Goal: Check status: Check status

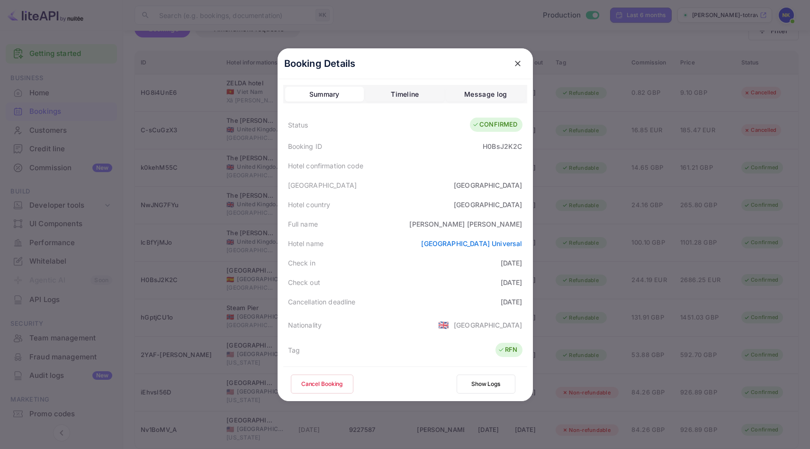
scroll to position [249, 0]
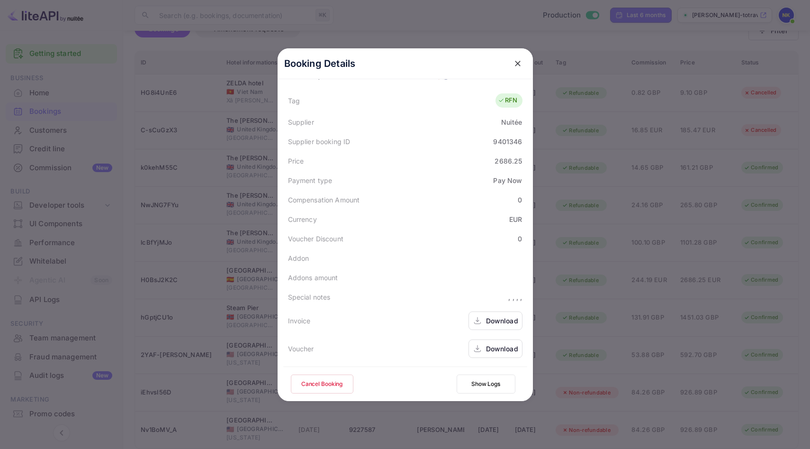
click at [511, 59] on button "close" at bounding box center [517, 63] width 17 height 17
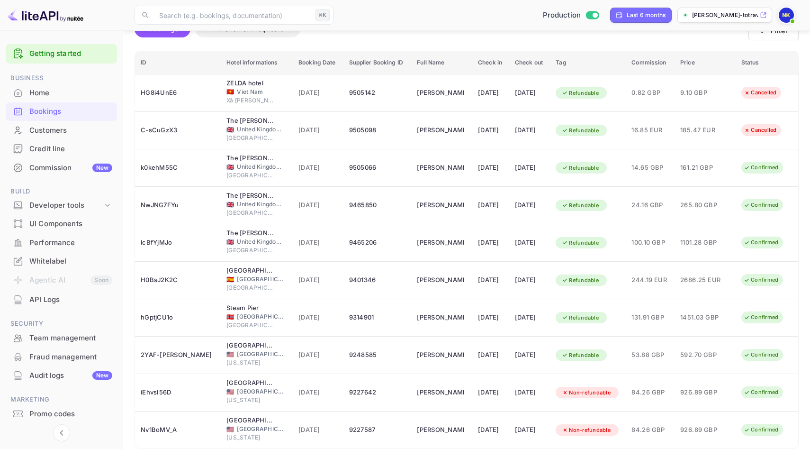
click at [65, 88] on div "Home" at bounding box center [70, 93] width 83 height 11
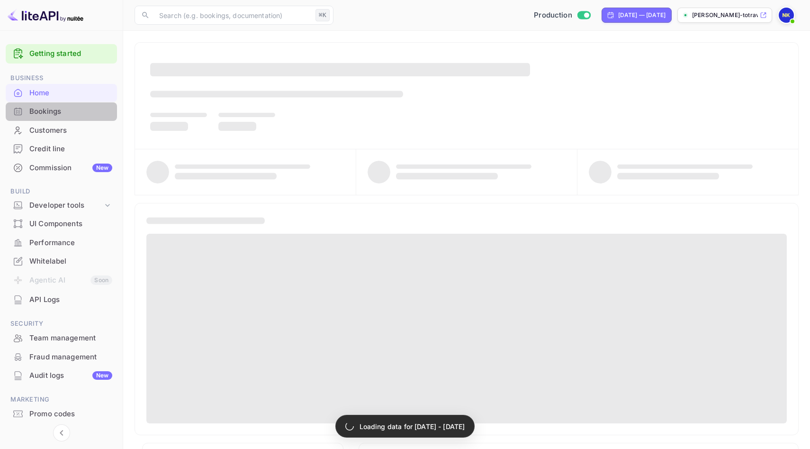
click at [62, 109] on div "Bookings" at bounding box center [70, 111] width 83 height 11
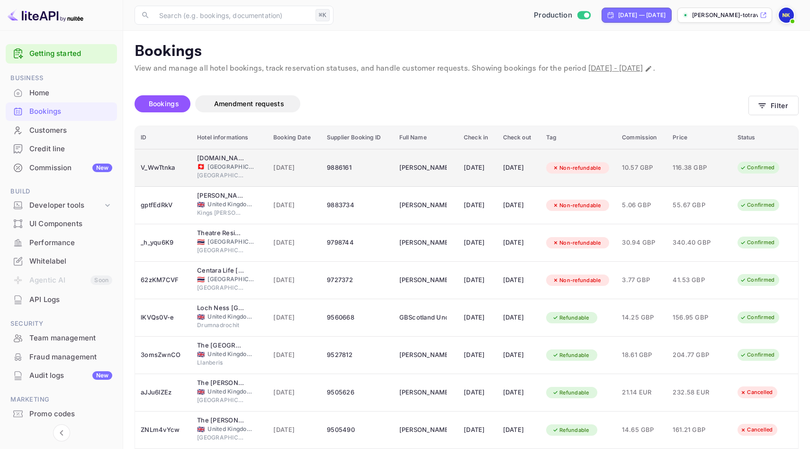
click at [297, 163] on span "[DATE]" at bounding box center [294, 168] width 42 height 10
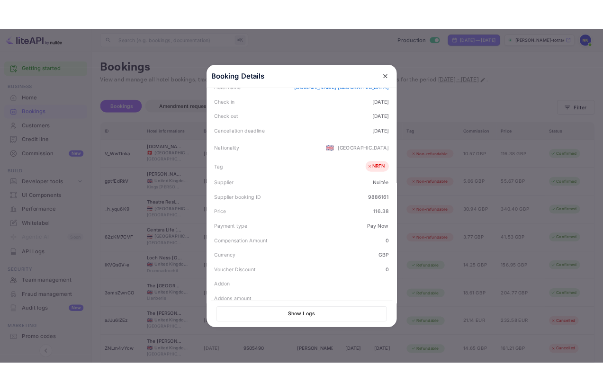
scroll to position [251, 0]
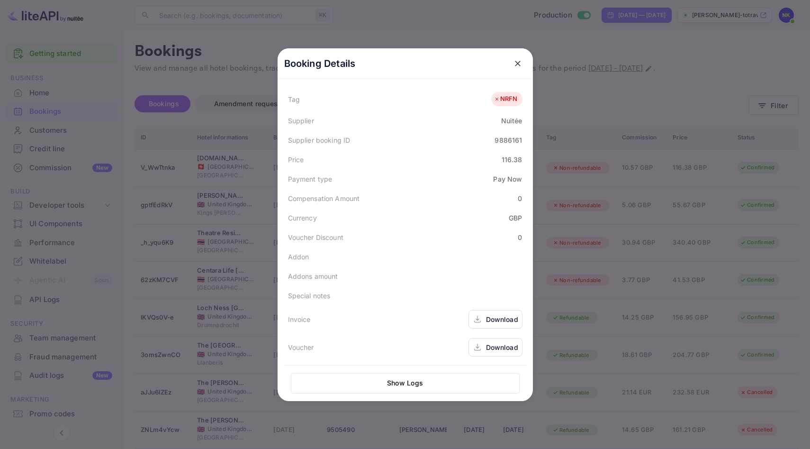
click at [496, 342] on div "Download" at bounding box center [502, 347] width 32 height 10
click at [506, 318] on div "Download" at bounding box center [502, 319] width 32 height 10
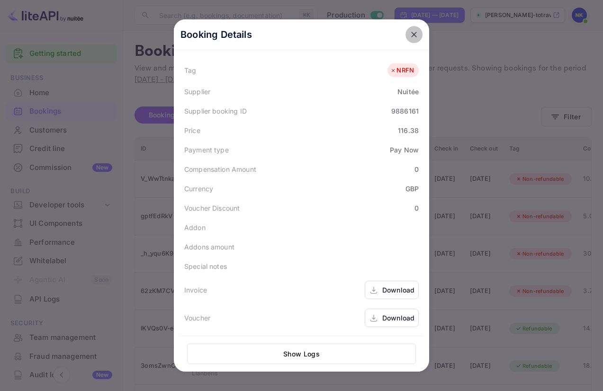
click at [416, 31] on icon "close" at bounding box center [413, 34] width 9 height 9
